Goal: Task Accomplishment & Management: Manage account settings

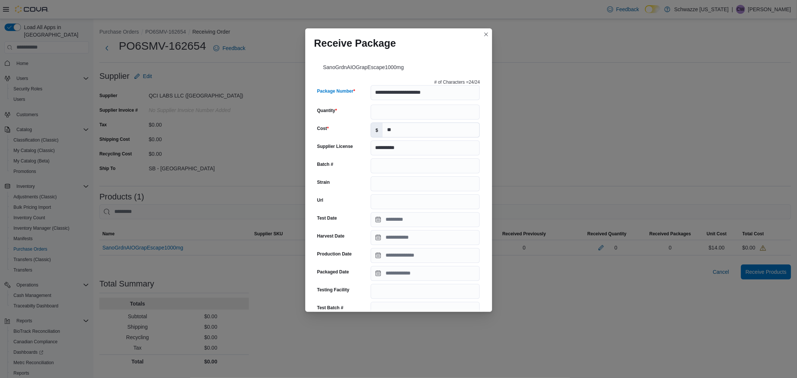
type input "**********"
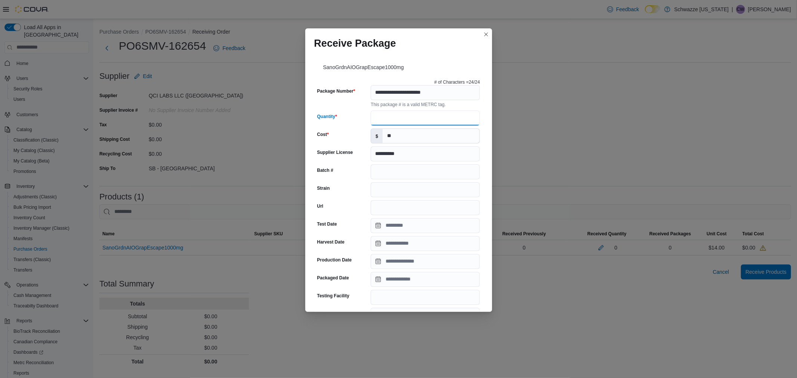
click at [386, 116] on input "Quantity" at bounding box center [424, 118] width 109 height 15
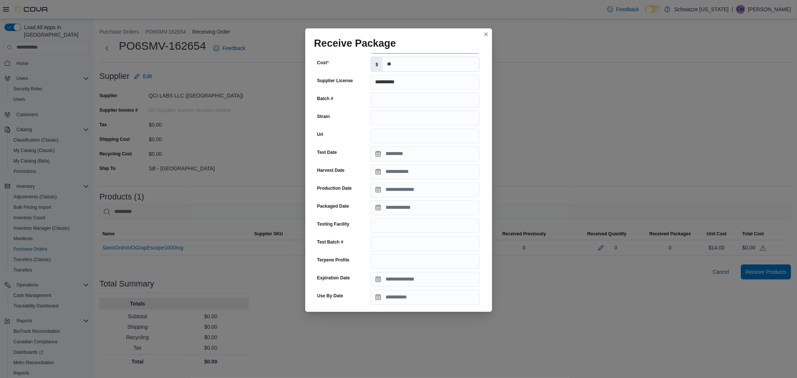
scroll to position [83, 0]
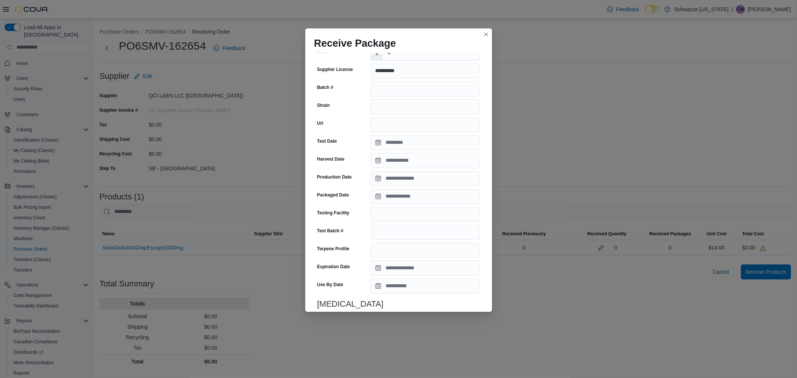
type input "*"
click at [408, 266] on input "Expiration Date" at bounding box center [424, 268] width 109 height 15
click at [406, 165] on div "September" at bounding box center [406, 170] width 41 height 12
click at [396, 233] on div "July" at bounding box center [411, 233] width 49 height 9
click at [436, 165] on div "2025" at bounding box center [438, 170] width 30 height 12
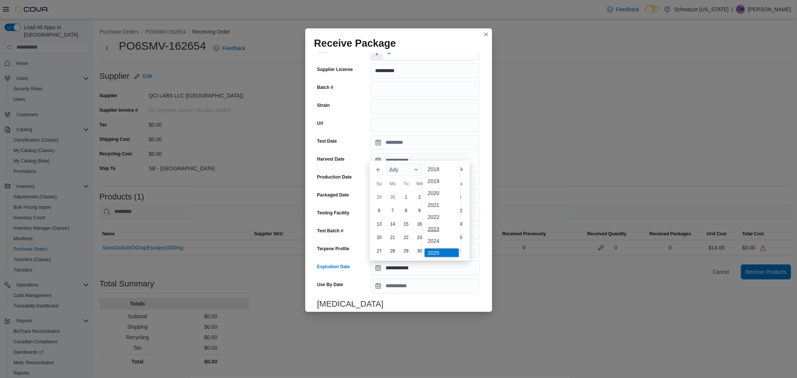
scroll to position [43, 0]
click at [434, 223] on div "2026" at bounding box center [441, 223] width 34 height 9
click at [446, 249] on div "31" at bounding box center [446, 250] width 13 height 13
type input "**********"
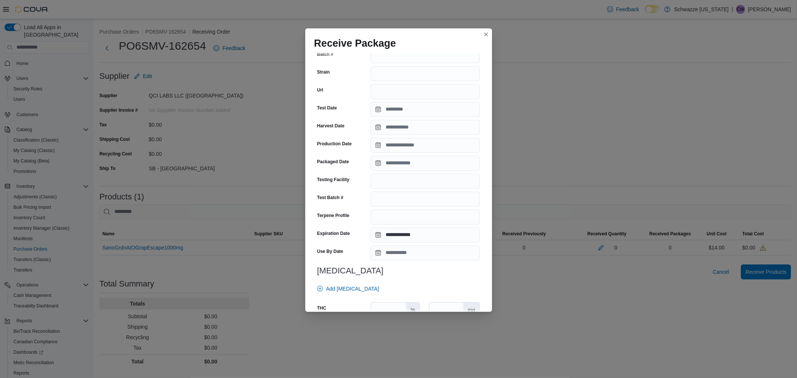
scroll to position [166, 0]
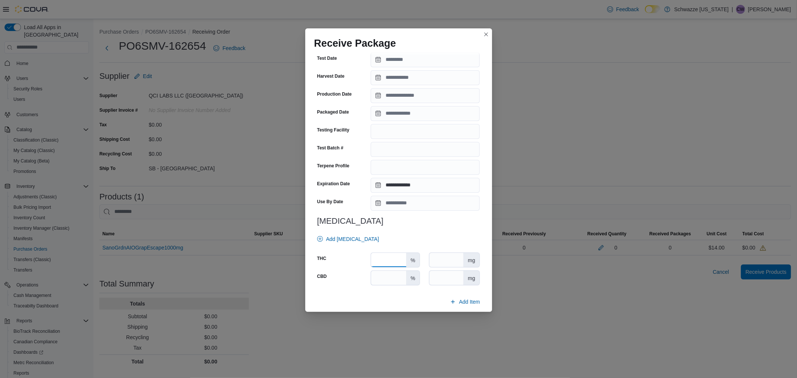
click at [385, 260] on input "number" at bounding box center [388, 260] width 35 height 14
type input "*****"
click at [464, 303] on span "Add Item" at bounding box center [469, 301] width 21 height 7
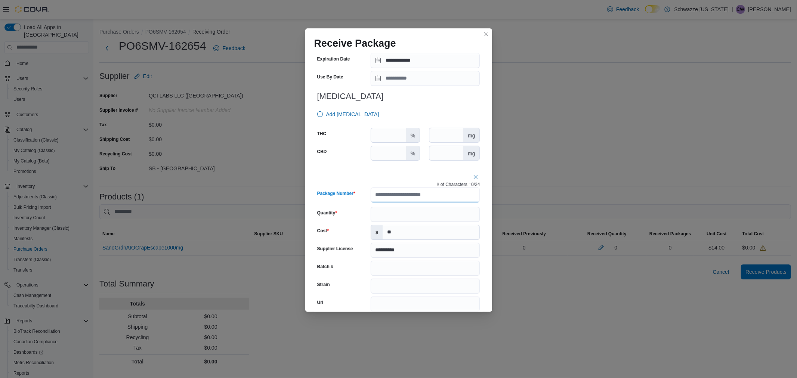
click at [389, 192] on input "Package Number" at bounding box center [424, 194] width 109 height 15
type input "**********"
click at [379, 213] on input "Quantity" at bounding box center [424, 214] width 109 height 15
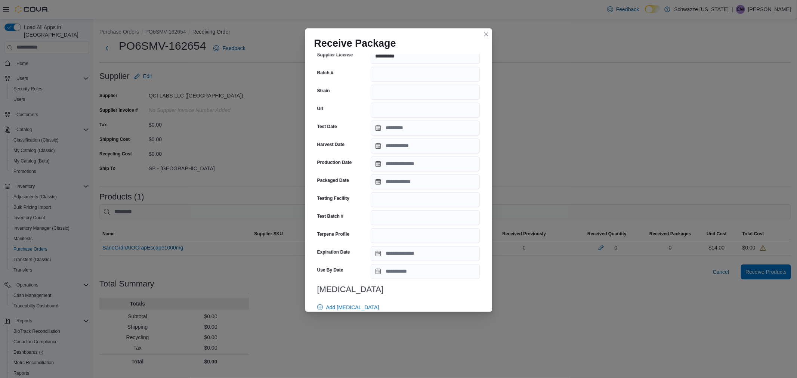
scroll to position [507, 0]
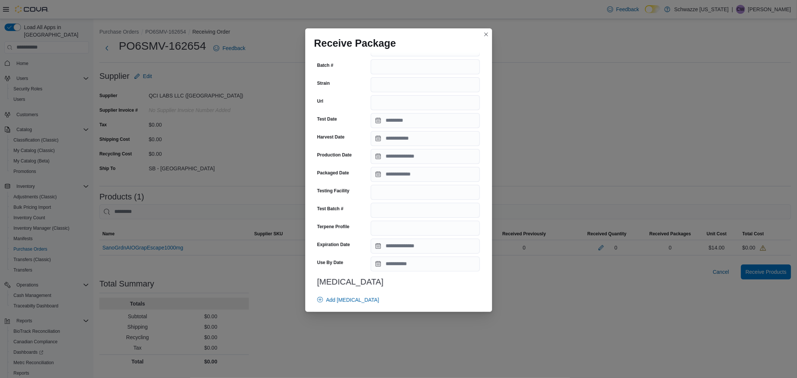
type input "*"
click at [397, 248] on input "Expiration Date" at bounding box center [424, 246] width 109 height 15
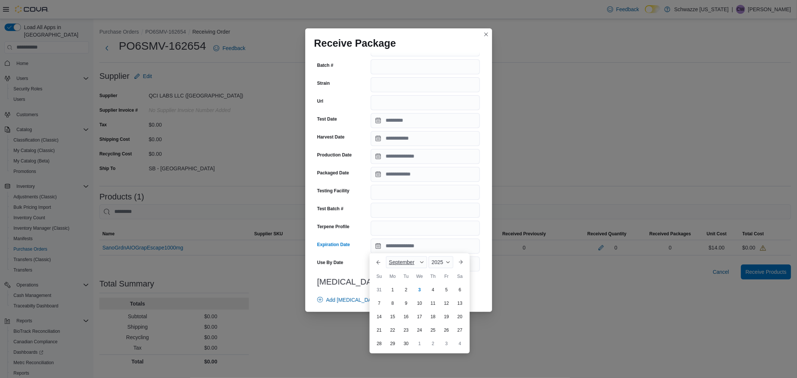
click at [399, 263] on span "September" at bounding box center [401, 262] width 25 height 6
click at [403, 324] on div "October" at bounding box center [411, 321] width 49 height 9
click at [436, 264] on span "2025" at bounding box center [435, 262] width 12 height 6
click at [441, 261] on div "2032 2031 2030 2029 2028 2027 2026 ✓ 2025 2024 2023 2022 2021 2020 2019 2018" at bounding box center [444, 318] width 37 height 182
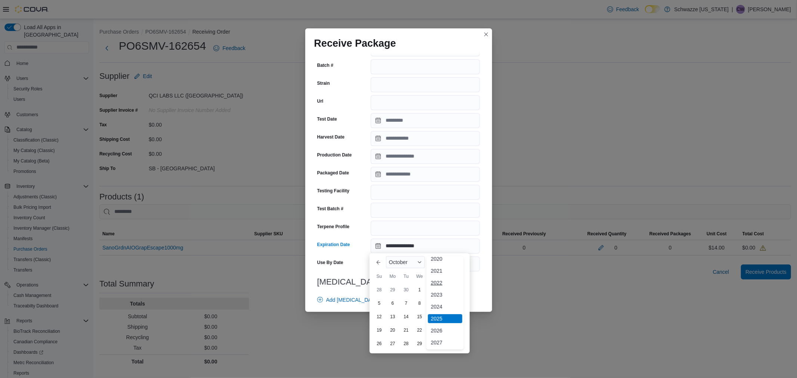
scroll to position [43, 0]
click at [441, 314] on div "2026" at bounding box center [445, 315] width 34 height 9
click at [393, 342] on div "26" at bounding box center [392, 343] width 13 height 13
type input "**********"
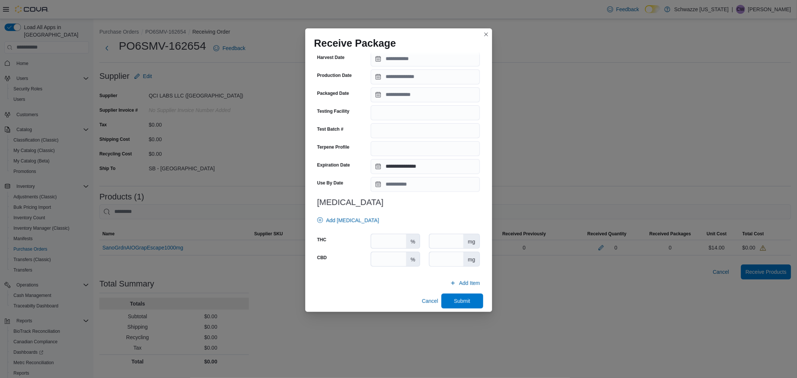
scroll to position [590, 0]
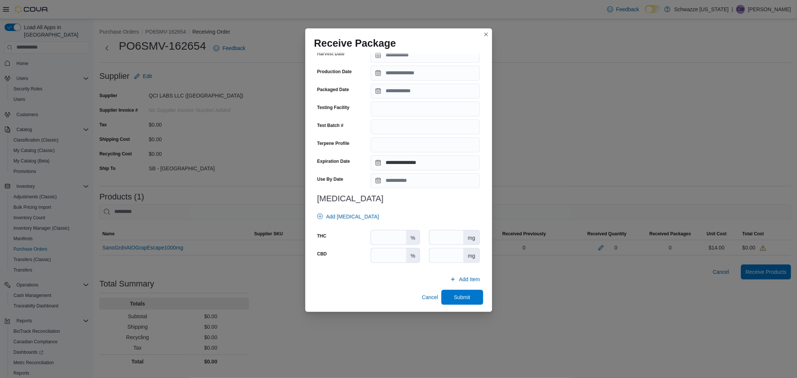
click at [387, 244] on div "%" at bounding box center [394, 237] width 49 height 15
click at [387, 238] on input "number" at bounding box center [388, 237] width 35 height 14
type input "*****"
click at [446, 290] on span "Submit" at bounding box center [462, 296] width 33 height 15
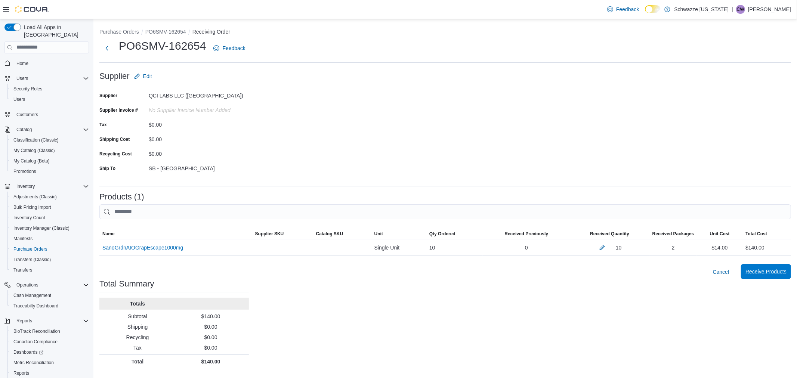
click at [772, 271] on span "Receive Products" at bounding box center [765, 271] width 41 height 7
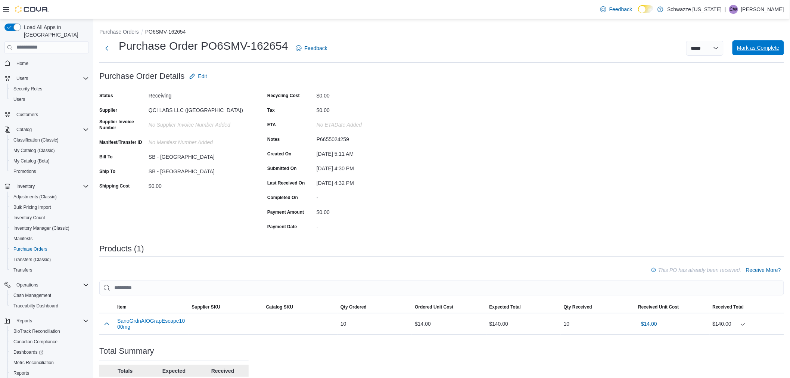
click at [762, 49] on span "Mark as Complete" at bounding box center [758, 47] width 43 height 7
